Goal: Obtain resource: Download file/media

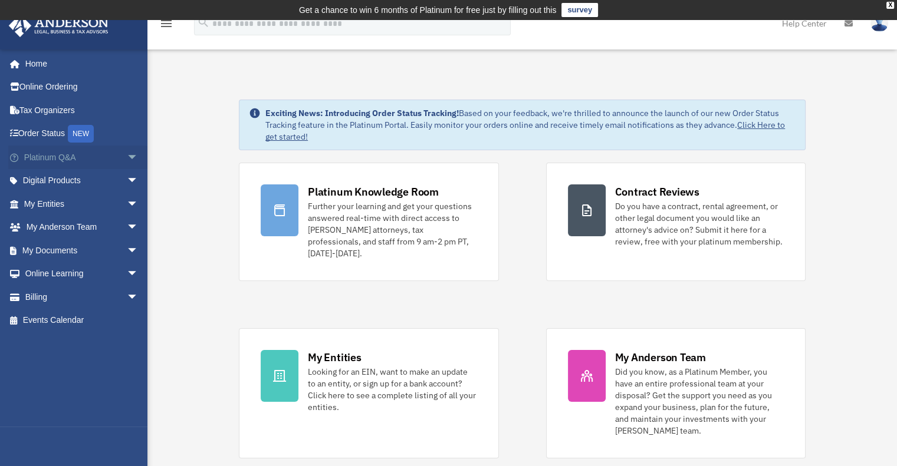
click at [127, 153] on span "arrow_drop_down" at bounding box center [139, 158] width 24 height 24
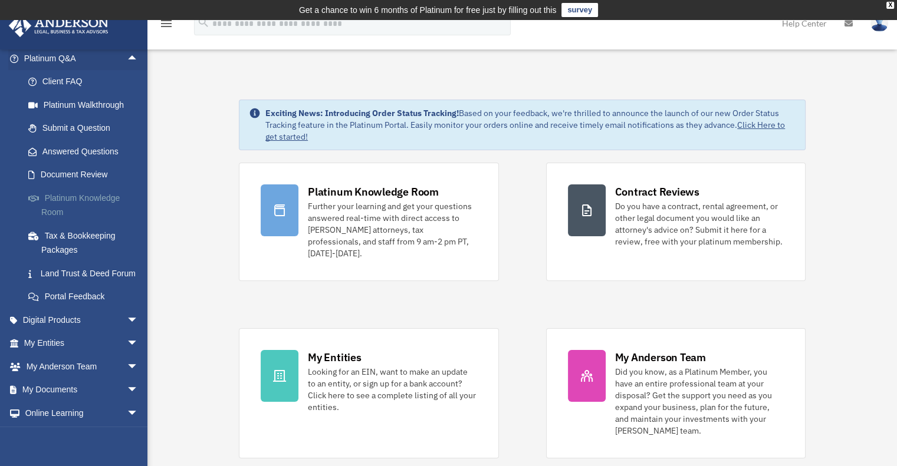
scroll to position [160, 0]
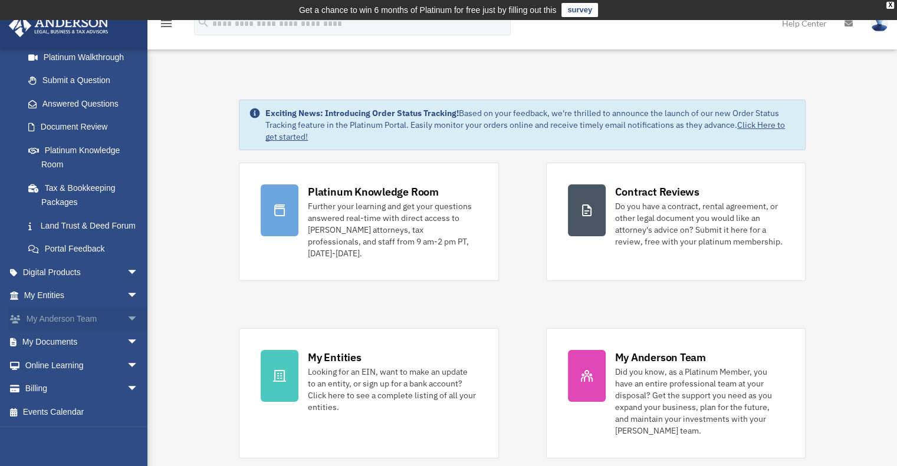
click at [127, 317] on span "arrow_drop_down" at bounding box center [139, 319] width 24 height 24
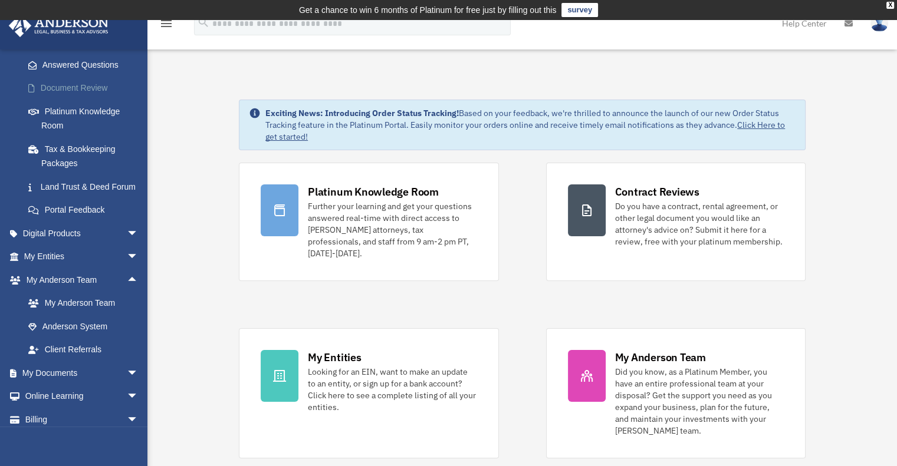
scroll to position [231, 0]
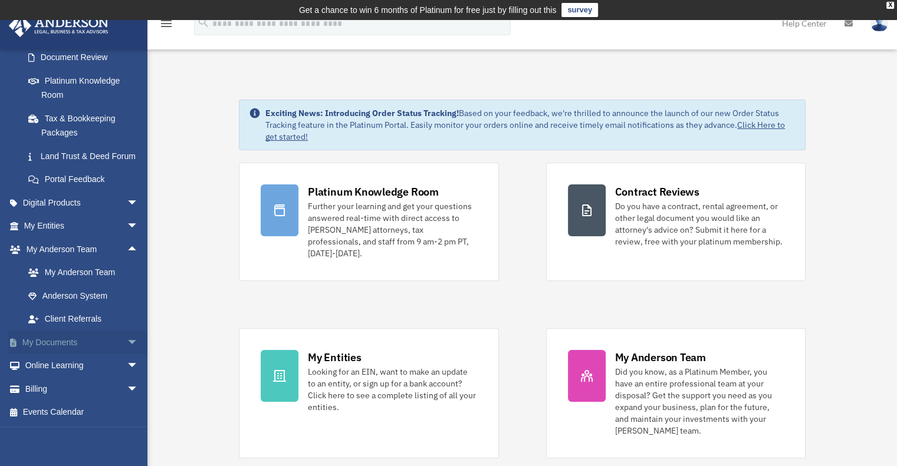
click at [127, 339] on span "arrow_drop_down" at bounding box center [139, 343] width 24 height 24
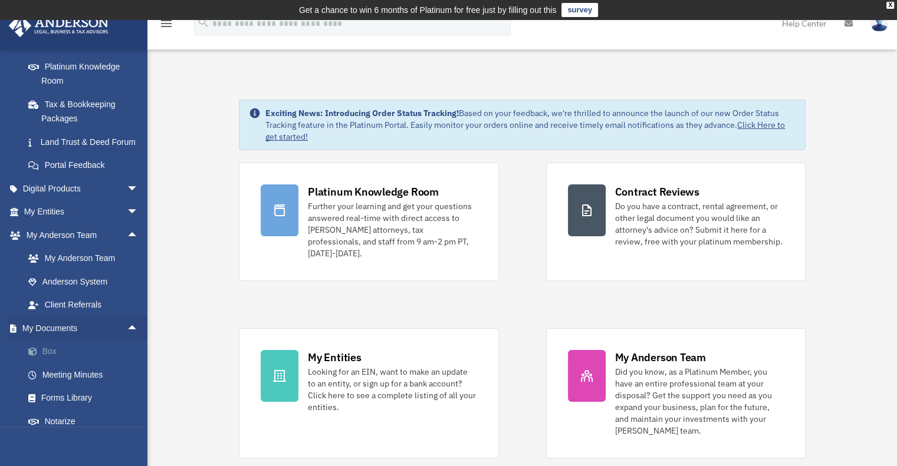
click at [51, 363] on link "Box" at bounding box center [87, 352] width 140 height 24
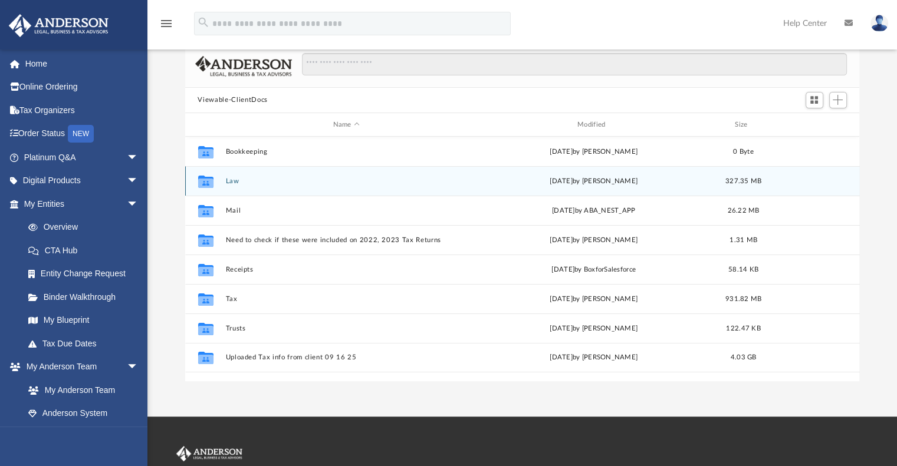
scroll to position [89, 0]
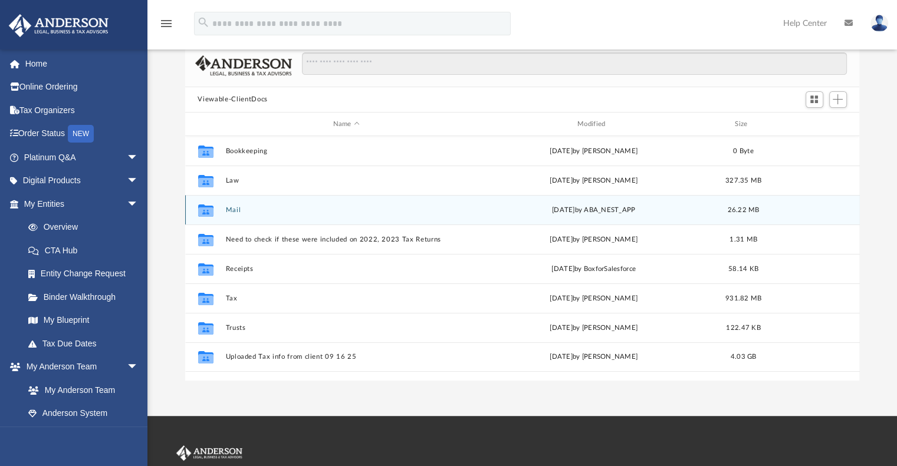
click at [233, 209] on button "Mail" at bounding box center [346, 210] width 242 height 8
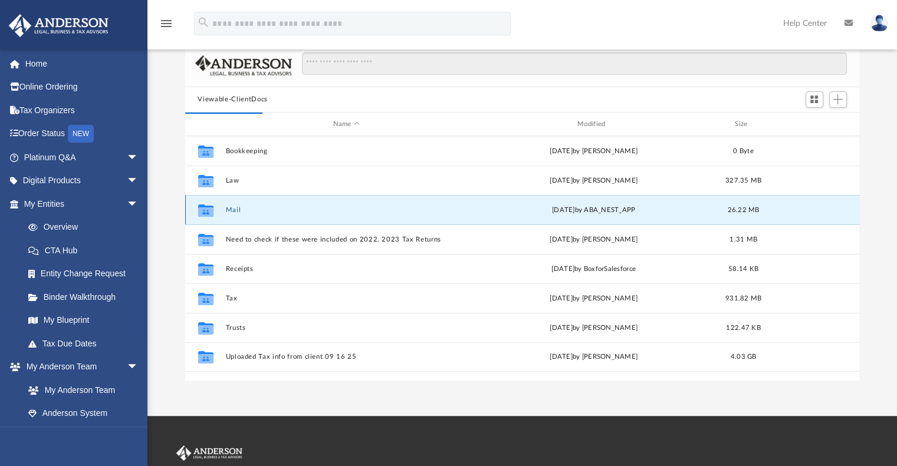
click at [233, 209] on button "Mail" at bounding box center [346, 210] width 242 height 8
click at [205, 213] on icon "grid" at bounding box center [205, 211] width 15 height 12
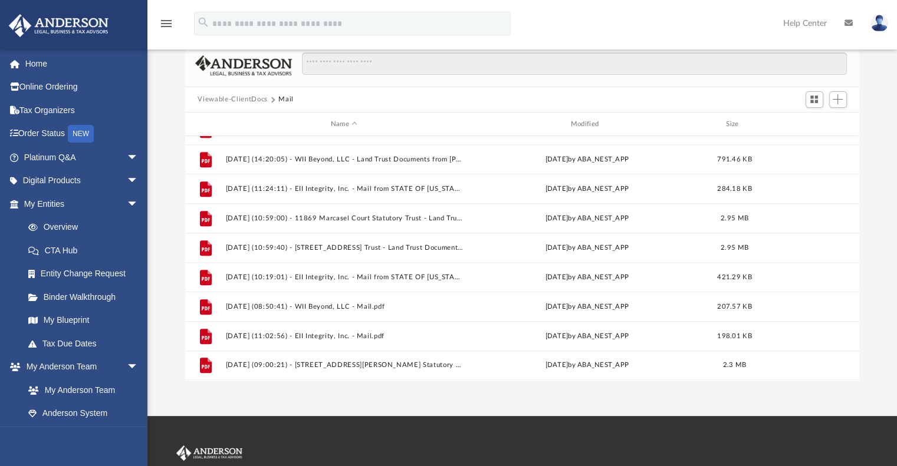
scroll to position [250, 0]
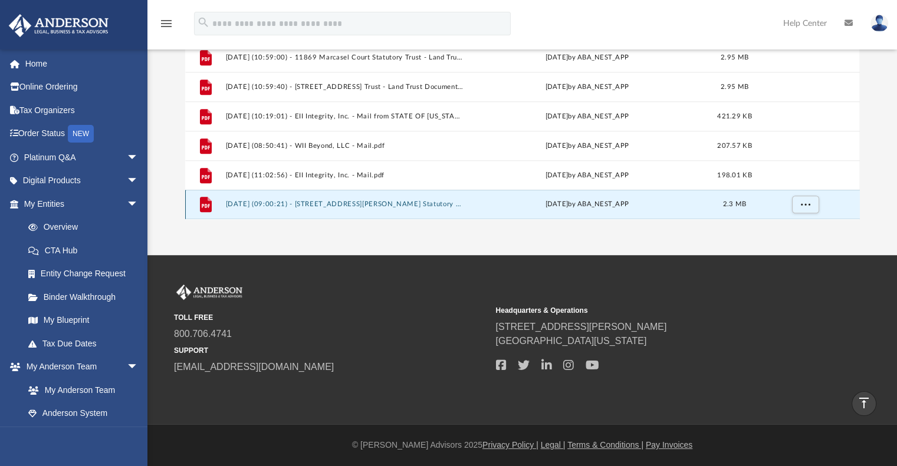
click at [258, 201] on button "2025.10.02 (09:00:21) - 13072 Dunstan Lane Statutory Trust - Land Trust Documen…" at bounding box center [344, 205] width 238 height 8
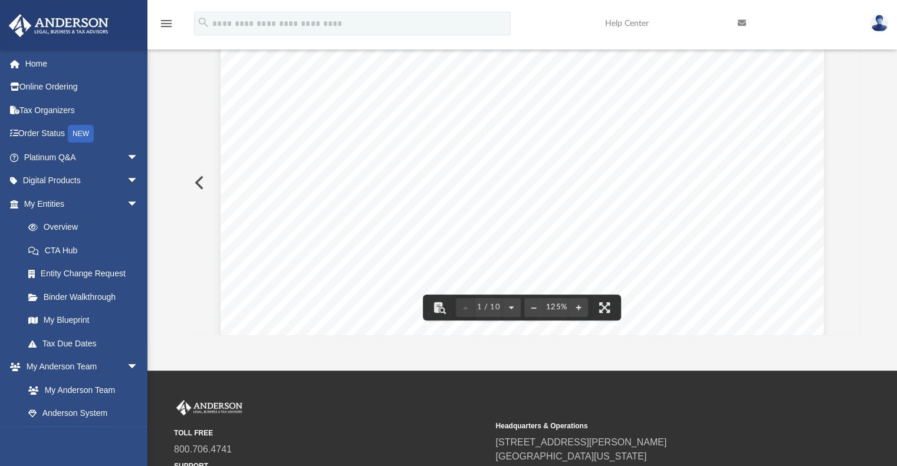
scroll to position [0, 0]
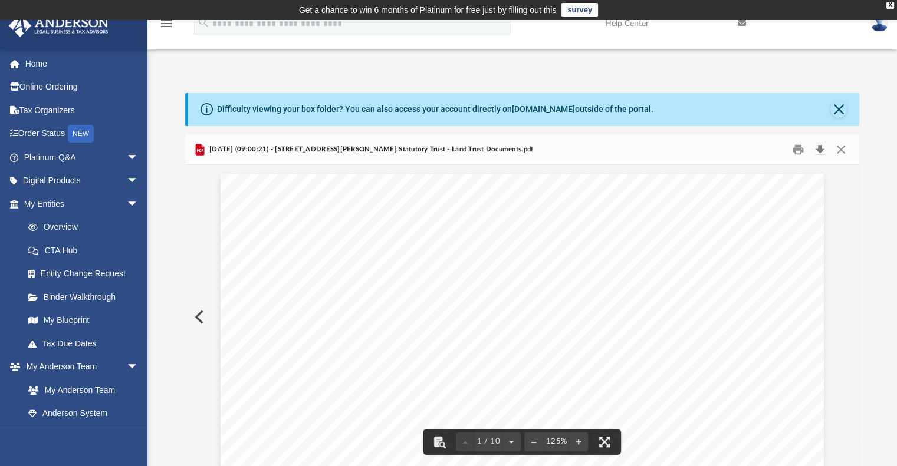
click at [823, 150] on button "Download" at bounding box center [820, 149] width 21 height 18
